Goal: Transaction & Acquisition: Purchase product/service

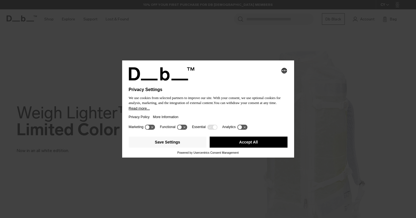
click at [240, 142] on button "Accept All" at bounding box center [249, 141] width 78 height 11
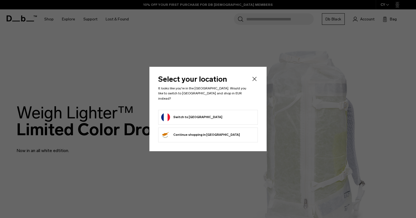
click at [199, 115] on form "Switch to France" at bounding box center [208, 117] width 94 height 9
click at [185, 113] on button "Switch to France" at bounding box center [191, 117] width 61 height 9
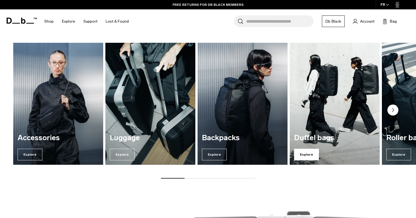
scroll to position [418, 0]
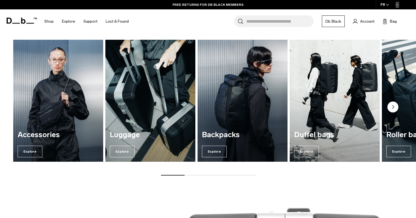
click at [394, 107] on icon "Next slide" at bounding box center [394, 106] width 2 height 3
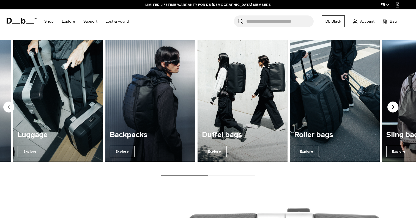
click at [394, 107] on icon "Next slide" at bounding box center [394, 106] width 2 height 3
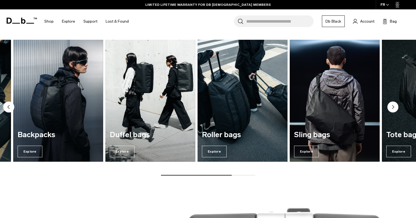
click at [394, 107] on icon "Next slide" at bounding box center [394, 106] width 2 height 3
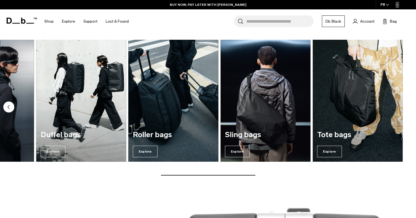
click at [173, 124] on img "5 / 7" at bounding box center [173, 100] width 93 height 125
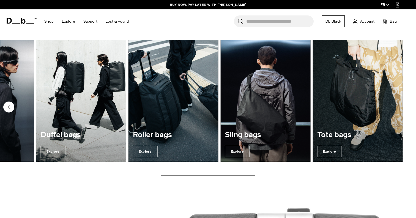
click at [100, 120] on img "4 / 7" at bounding box center [81, 100] width 93 height 125
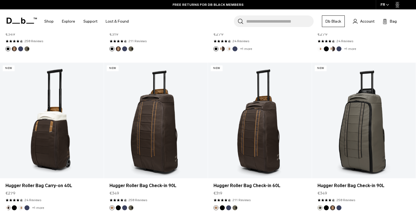
scroll to position [396, 0]
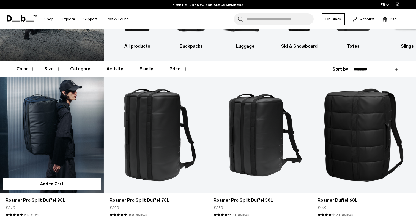
scroll to position [61, 0]
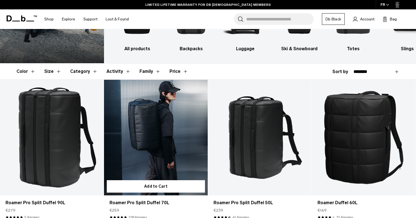
click at [139, 126] on link "Roamer Pro Split Duffel 70L" at bounding box center [156, 137] width 104 height 115
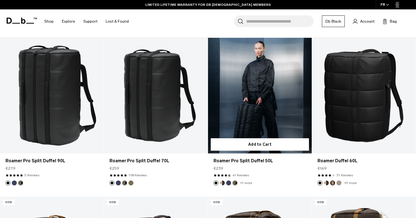
scroll to position [107, 0]
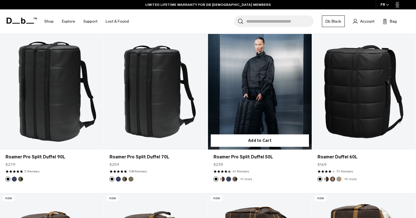
click at [265, 105] on link "Roamer Pro Split Duffel 50L" at bounding box center [260, 91] width 104 height 115
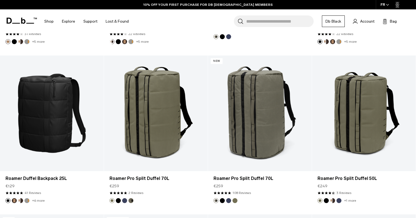
scroll to position [723, 0]
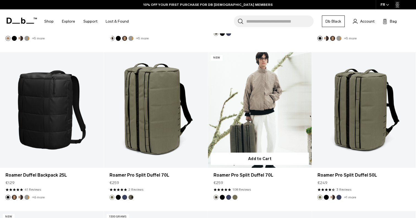
click at [270, 128] on link "Roamer Pro Split Duffel 70L" at bounding box center [260, 109] width 104 height 115
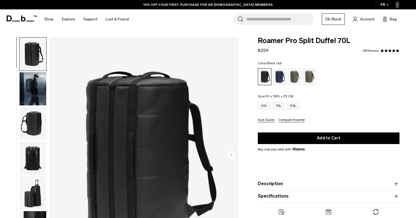
click at [32, 126] on img "button" at bounding box center [33, 123] width 27 height 33
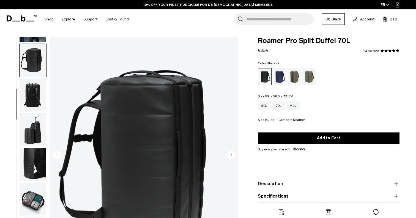
scroll to position [70, 0]
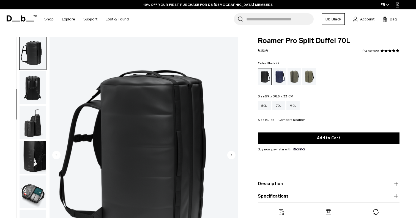
click at [32, 126] on img "button" at bounding box center [33, 122] width 27 height 33
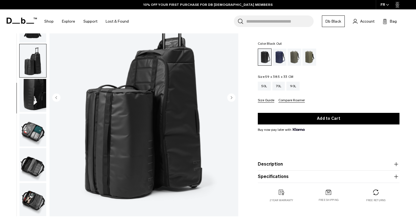
scroll to position [58, 0]
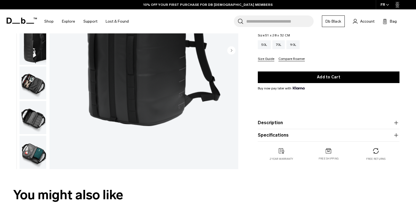
scroll to position [110, 0]
